Goal: Check status: Check status

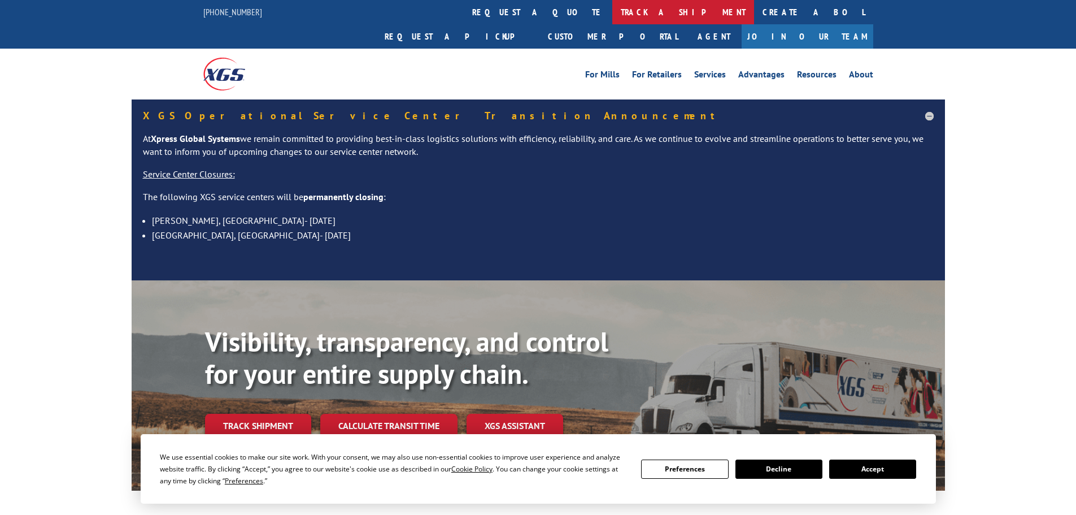
click at [613, 15] on link "track a shipment" at bounding box center [684, 12] width 142 height 24
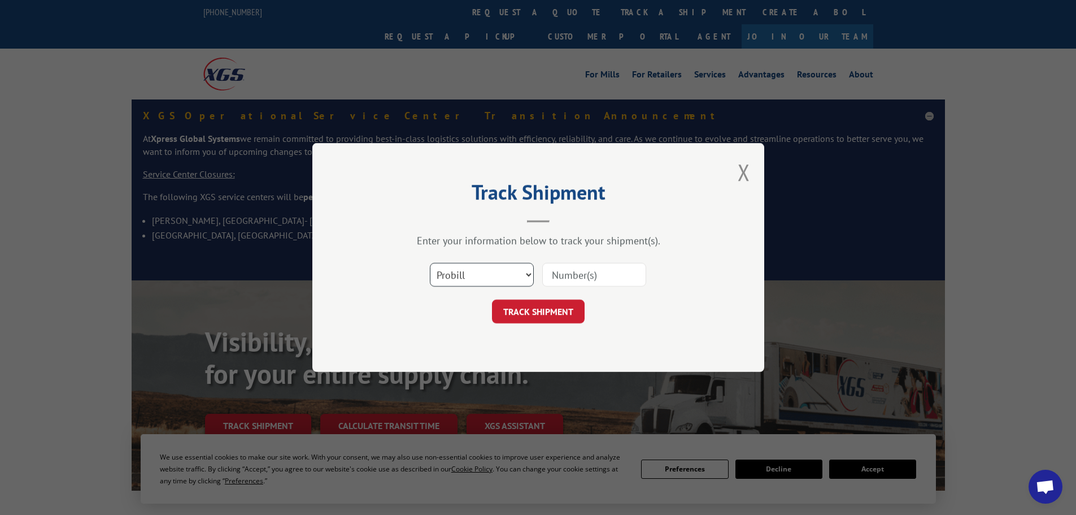
click at [468, 272] on select "Select category... Probill BOL PO" at bounding box center [482, 275] width 104 height 24
select select "bol"
click at [430, 263] on select "Select category... Probill BOL PO" at bounding box center [482, 275] width 104 height 24
click at [584, 266] on input at bounding box center [594, 275] width 104 height 24
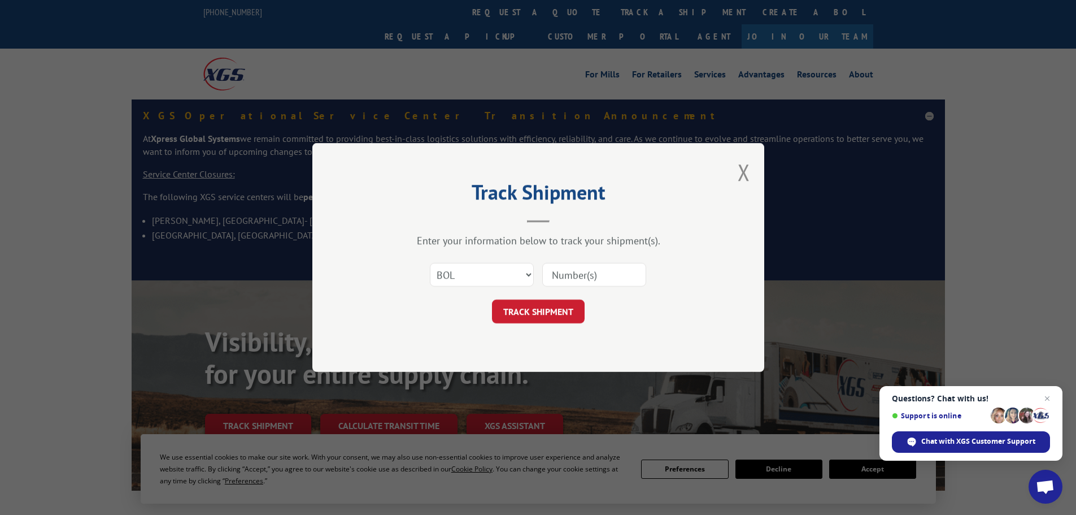
paste input "6008641"
click at [553, 269] on input "6008641" at bounding box center [594, 275] width 104 height 24
type input "6008641"
click at [552, 305] on button "TRACK SHIPMENT" at bounding box center [538, 311] width 93 height 24
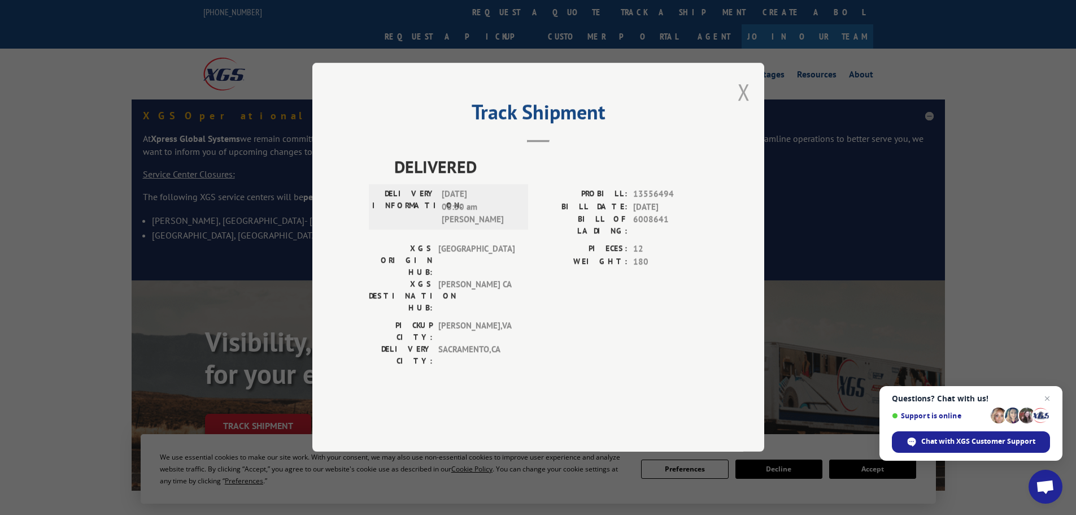
click at [745, 107] on button "Close modal" at bounding box center [744, 92] width 12 height 30
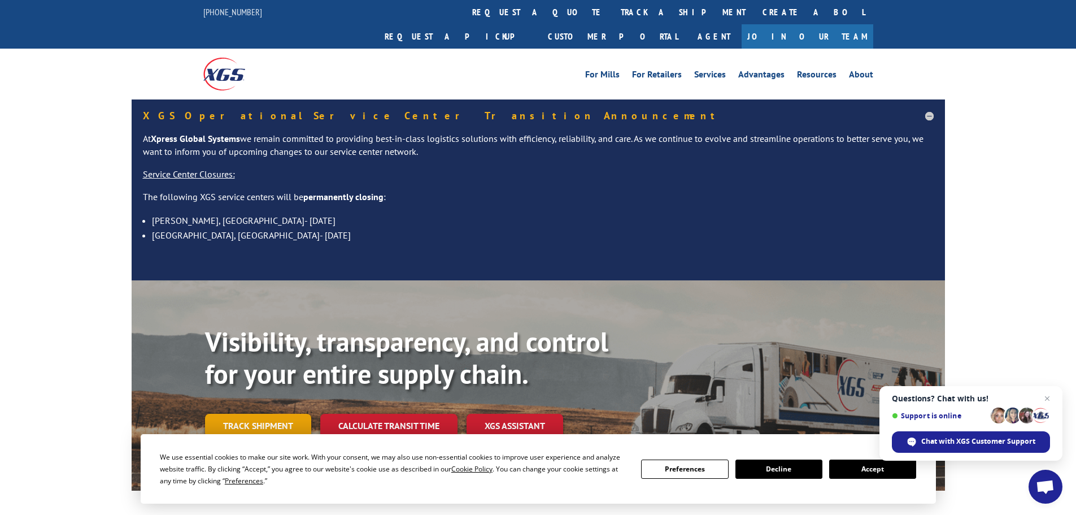
click at [285, 414] on link "Track shipment" at bounding box center [258, 426] width 106 height 24
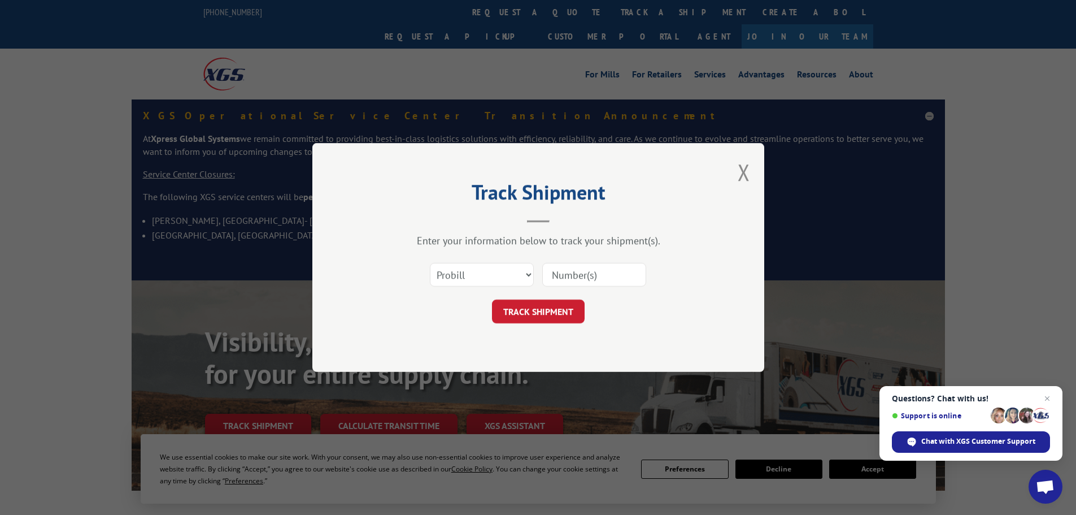
click at [572, 270] on input at bounding box center [594, 275] width 104 height 24
paste input "444485"
type input "444485"
click at [510, 282] on select "Select category... Probill BOL PO" at bounding box center [482, 275] width 104 height 24
select select "bol"
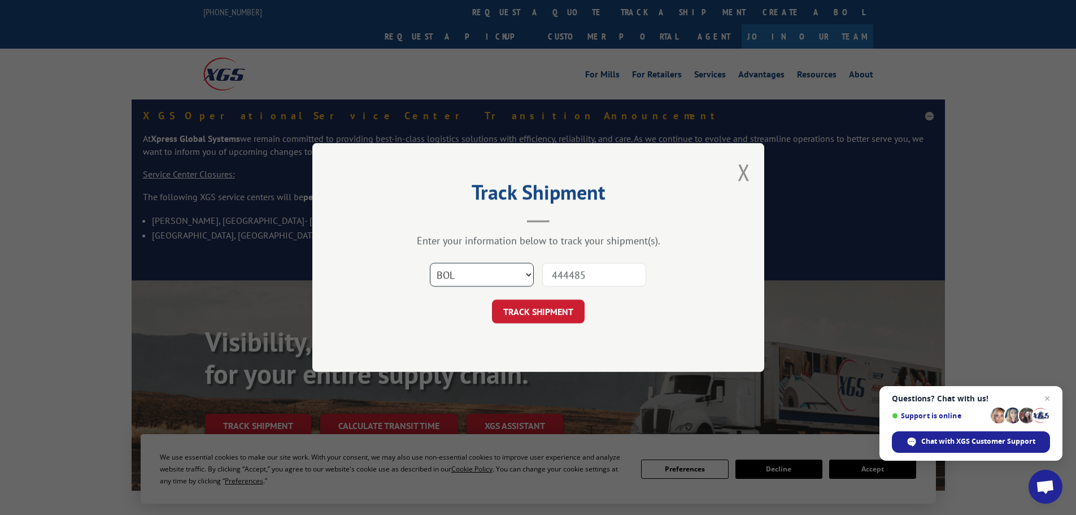
click at [430, 263] on select "Select category... Probill BOL PO" at bounding box center [482, 275] width 104 height 24
click at [535, 314] on button "TRACK SHIPMENT" at bounding box center [538, 311] width 93 height 24
